Goal: Find contact information: Find contact information

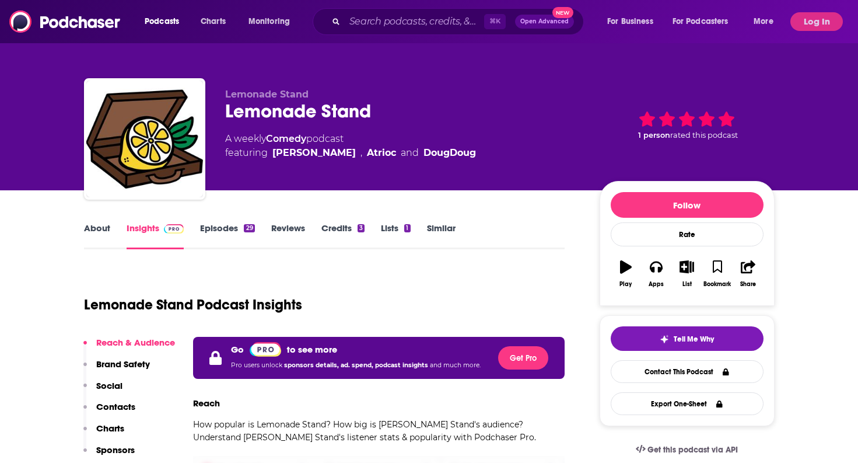
click at [808, 29] on button "Log In" at bounding box center [817, 21] width 53 height 19
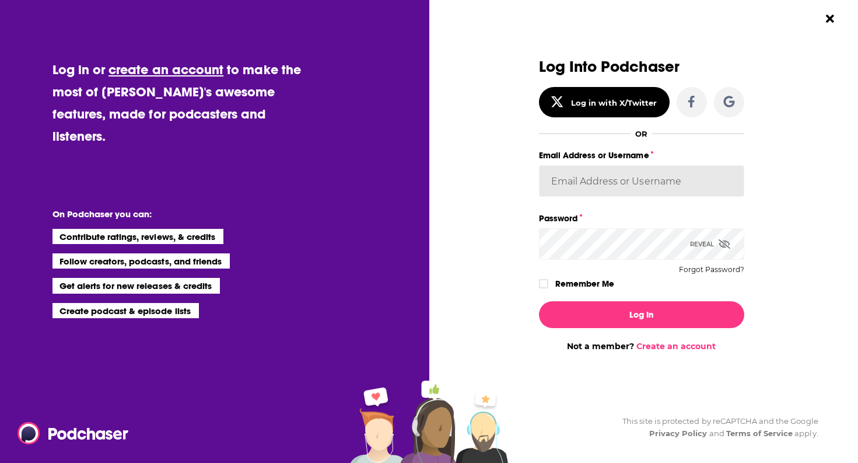
type input "[PERSON_NAME][EMAIL_ADDRESS][PERSON_NAME][DOMAIN_NAME]"
click at [641, 314] on button "Log In" at bounding box center [641, 314] width 205 height 27
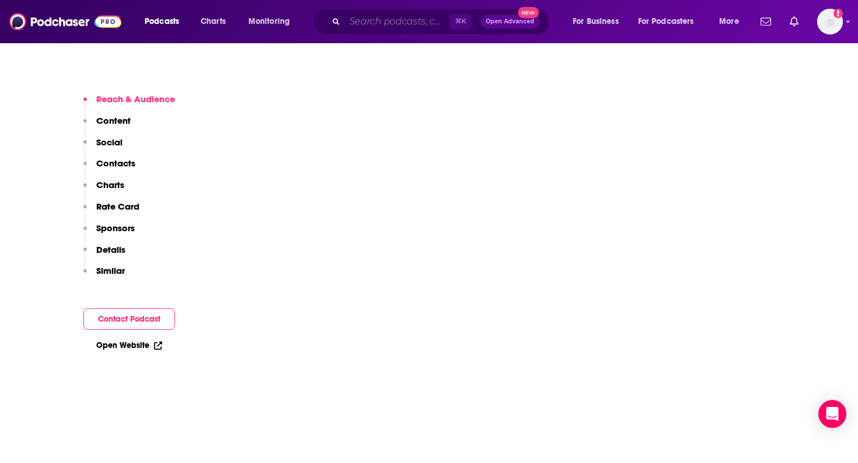
click at [421, 22] on input "Search podcasts, credits, & more..." at bounding box center [397, 21] width 105 height 19
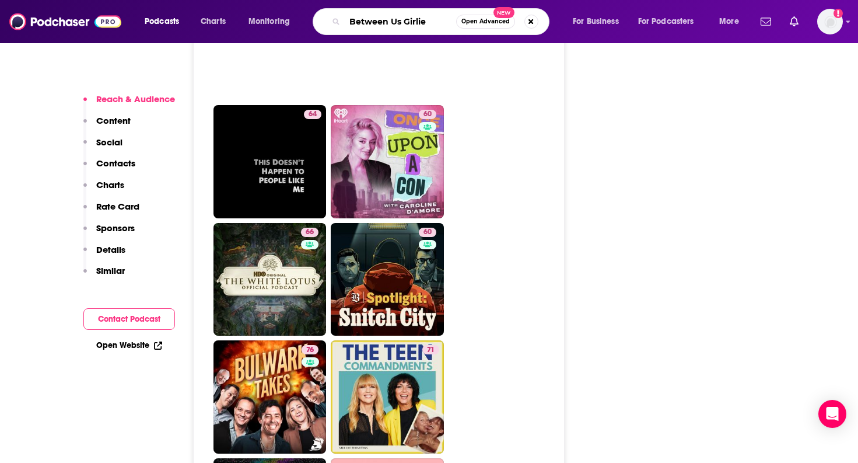
type input "Between Us Girlies"
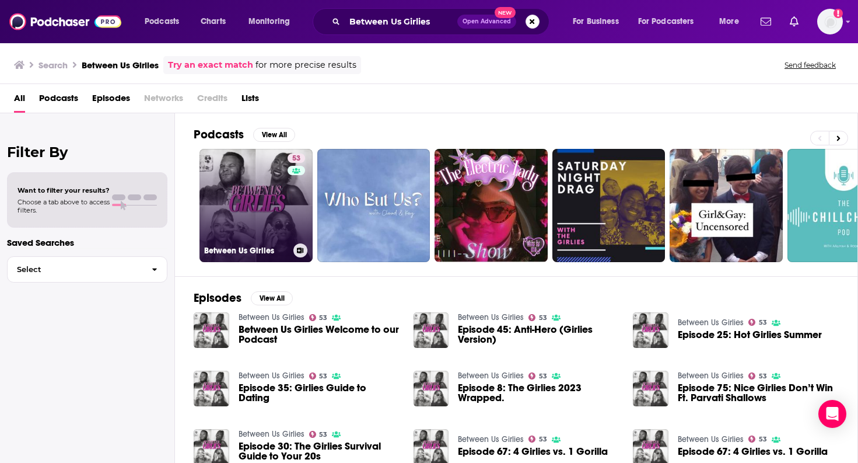
click at [252, 235] on link "53 Between Us Girlies" at bounding box center [256, 205] width 113 height 113
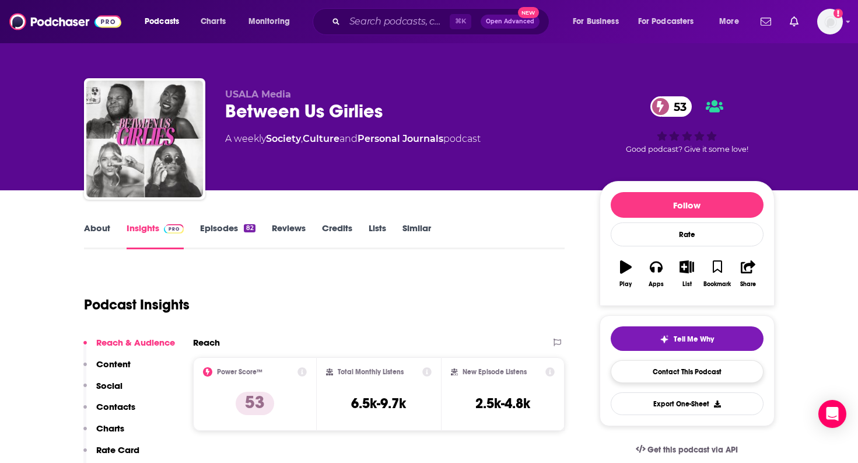
click at [680, 368] on link "Contact This Podcast" at bounding box center [687, 371] width 153 height 23
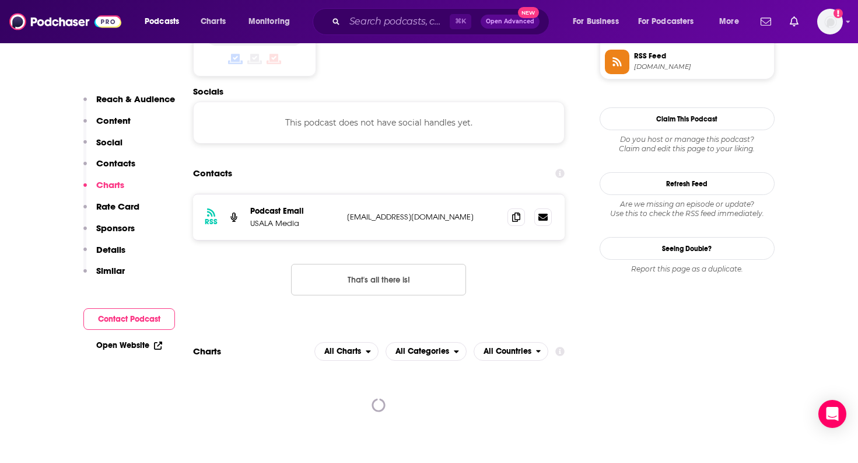
scroll to position [965, 0]
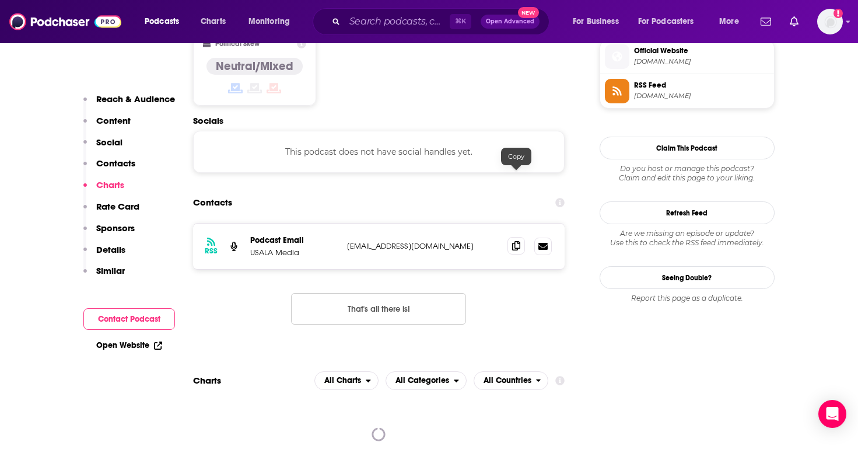
click at [519, 241] on icon at bounding box center [516, 245] width 8 height 9
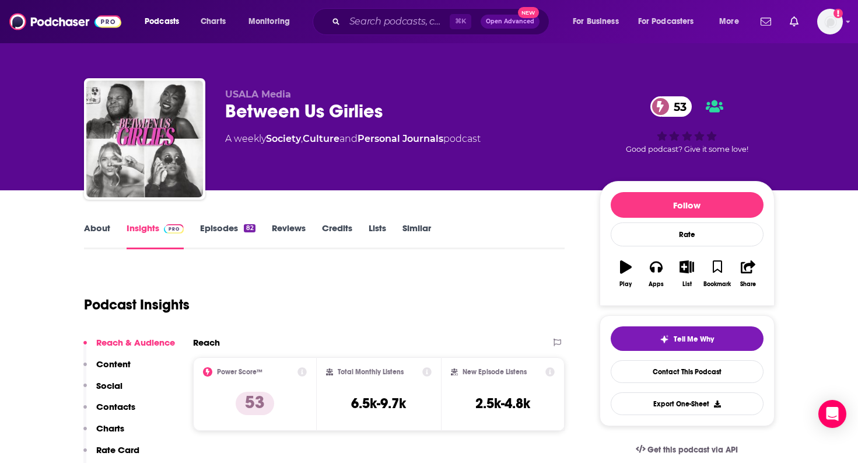
scroll to position [0, 0]
click at [247, 109] on div "Between Us Girlies 53" at bounding box center [403, 111] width 356 height 23
copy div "Between Us Girlies 53"
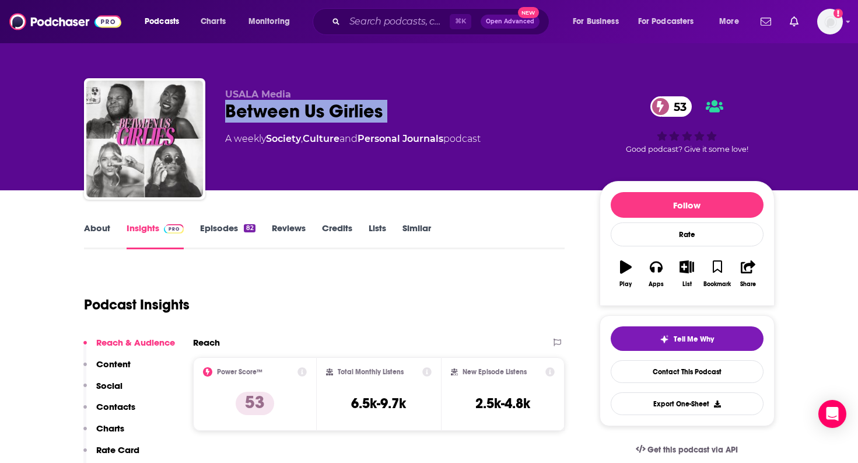
click at [215, 222] on link "Episodes 82" at bounding box center [227, 235] width 55 height 27
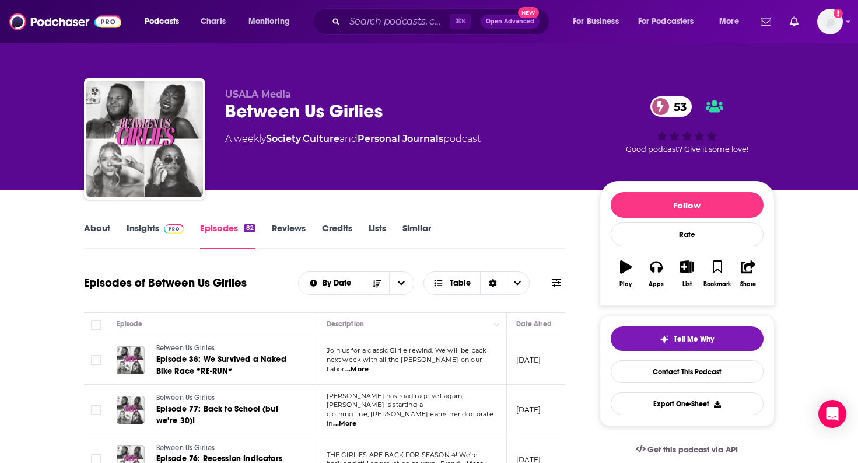
click at [369, 366] on span "...More" at bounding box center [356, 369] width 23 height 9
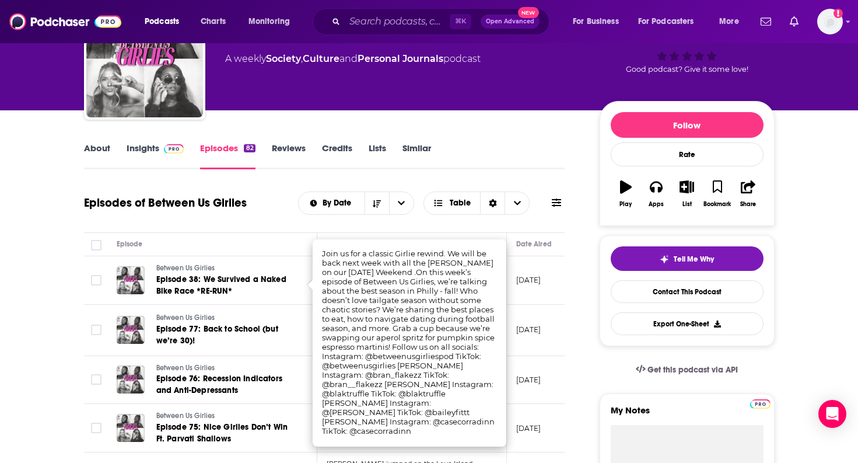
scroll to position [82, 0]
